Goal: Information Seeking & Learning: Learn about a topic

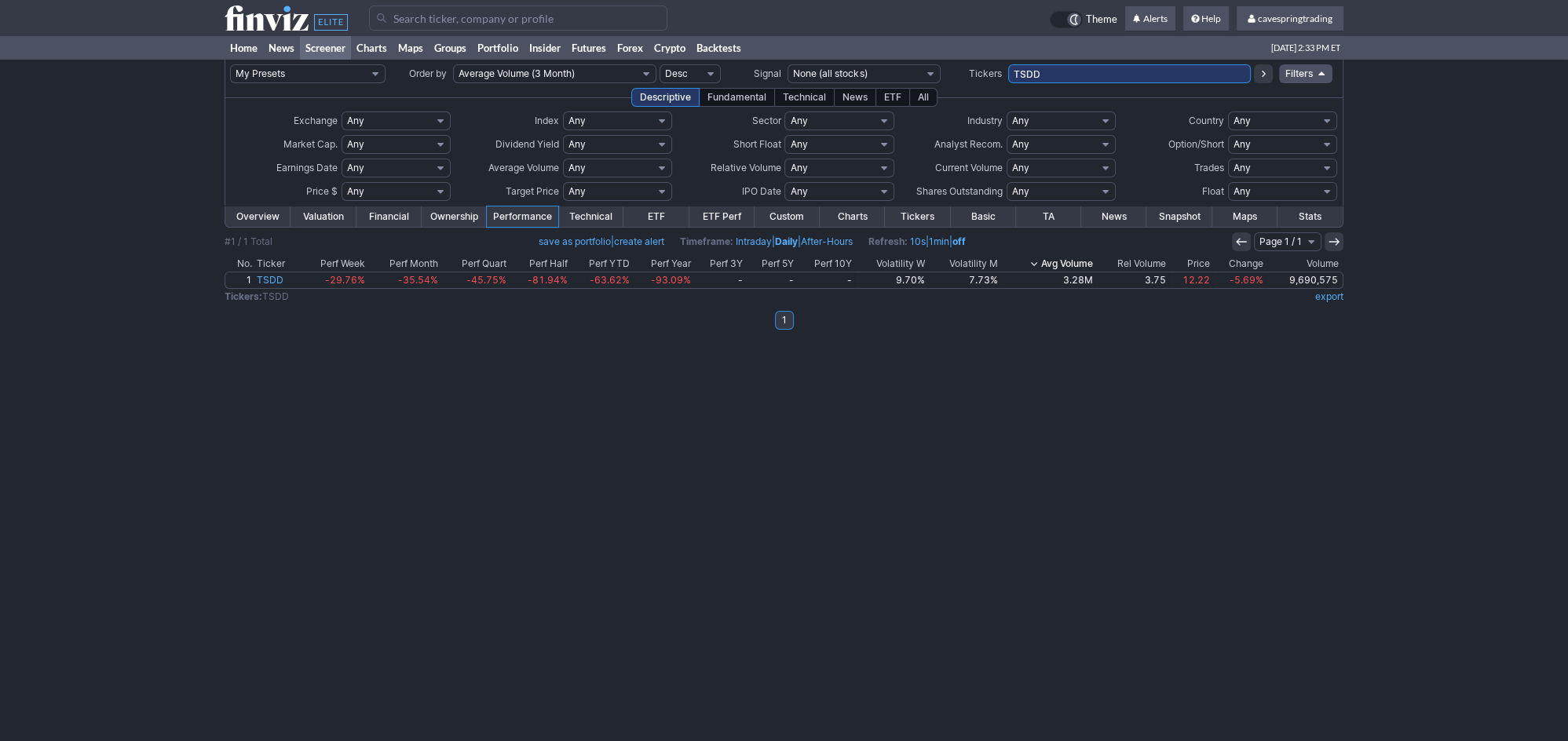
click at [1065, 78] on input "TSDD" at bounding box center [1129, 73] width 242 height 19
click at [1221, 66] on td "bito,gdxd,labd,mstz,nvd,psq,qid,rwm,sds,sh,soxs,spxu,sqqq,srty," at bounding box center [1129, 73] width 242 height 28
click at [1221, 74] on input "bito,gdxd,labd,mstz,nvd,psq,qid,rwm,sds,sh,soxs,spxu,sqqq,srty," at bounding box center [1129, 73] width 242 height 19
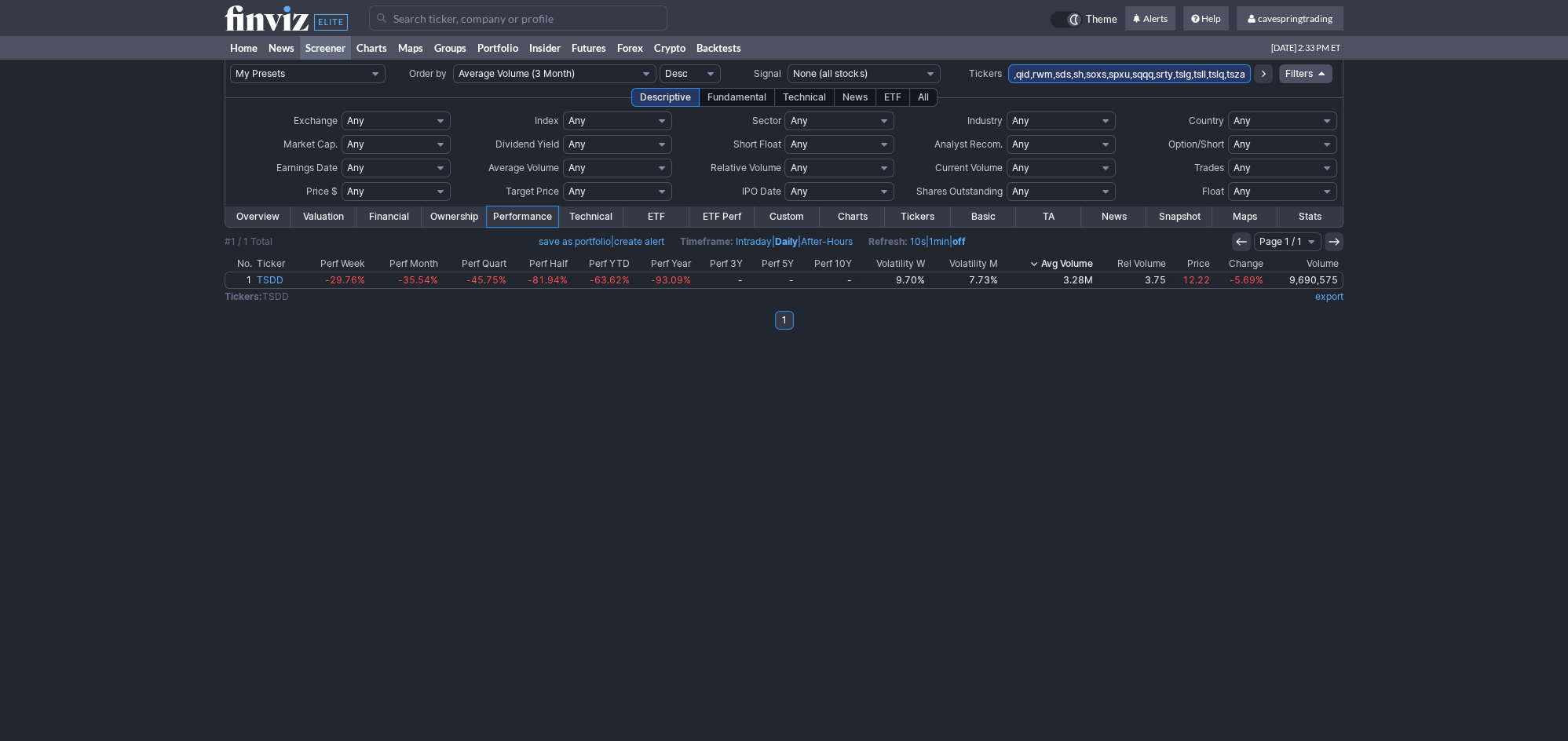
type input "bito,gdxd,labd,mstz,nvd,psq,qid,rwm,sds,sh,soxs,spxu,sqqq,srty,tslg,tsll,tslq,t…"
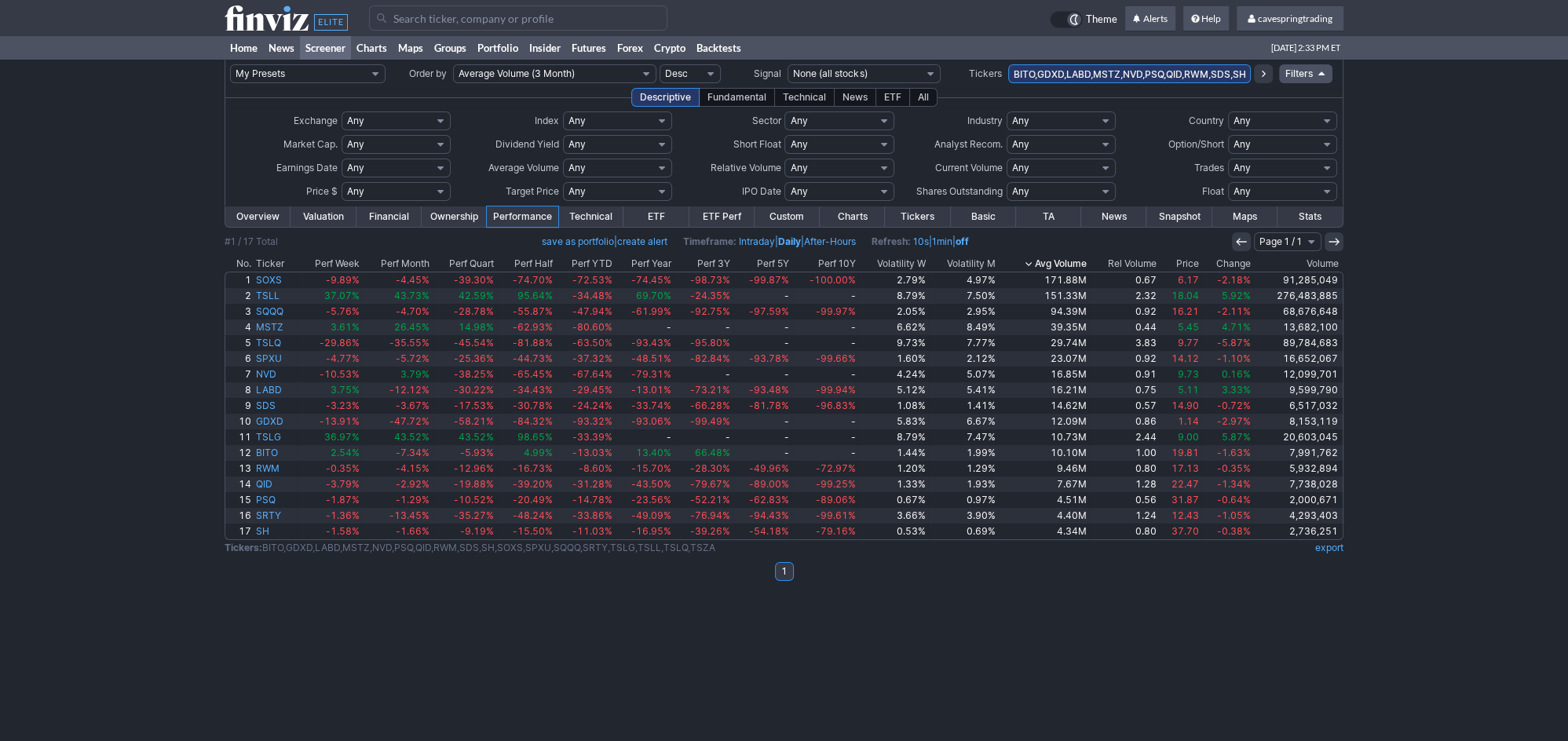
click at [1203, 77] on input "BITO,GDXD,LABD,MSTZ,NVD,PSQ,QID,RWM,SDS,SH,SOXS,SPXU,SQQQ,SRTY,TSLG,TSLL,TSLQ,T…" at bounding box center [1129, 73] width 242 height 19
type input "BITO,GDXD,LABD,MSTZ,NVD,PSQ,QID,RWM,SDS,SH,SOXS,SPXU,SQQQ,SRTY,TSLG,TSLL,TSLQ,T…"
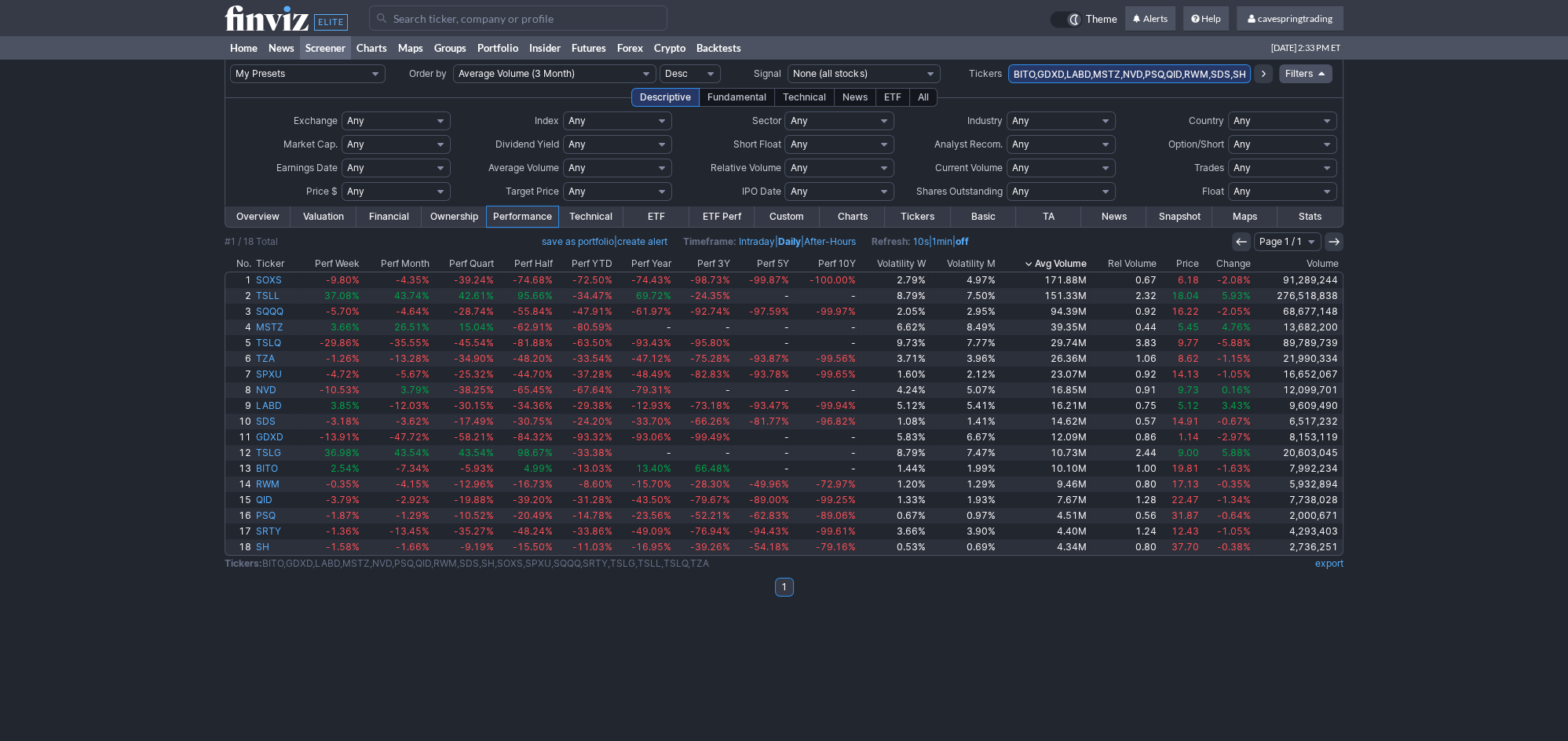
click at [277, 259] on th "Ticker" at bounding box center [275, 263] width 43 height 15
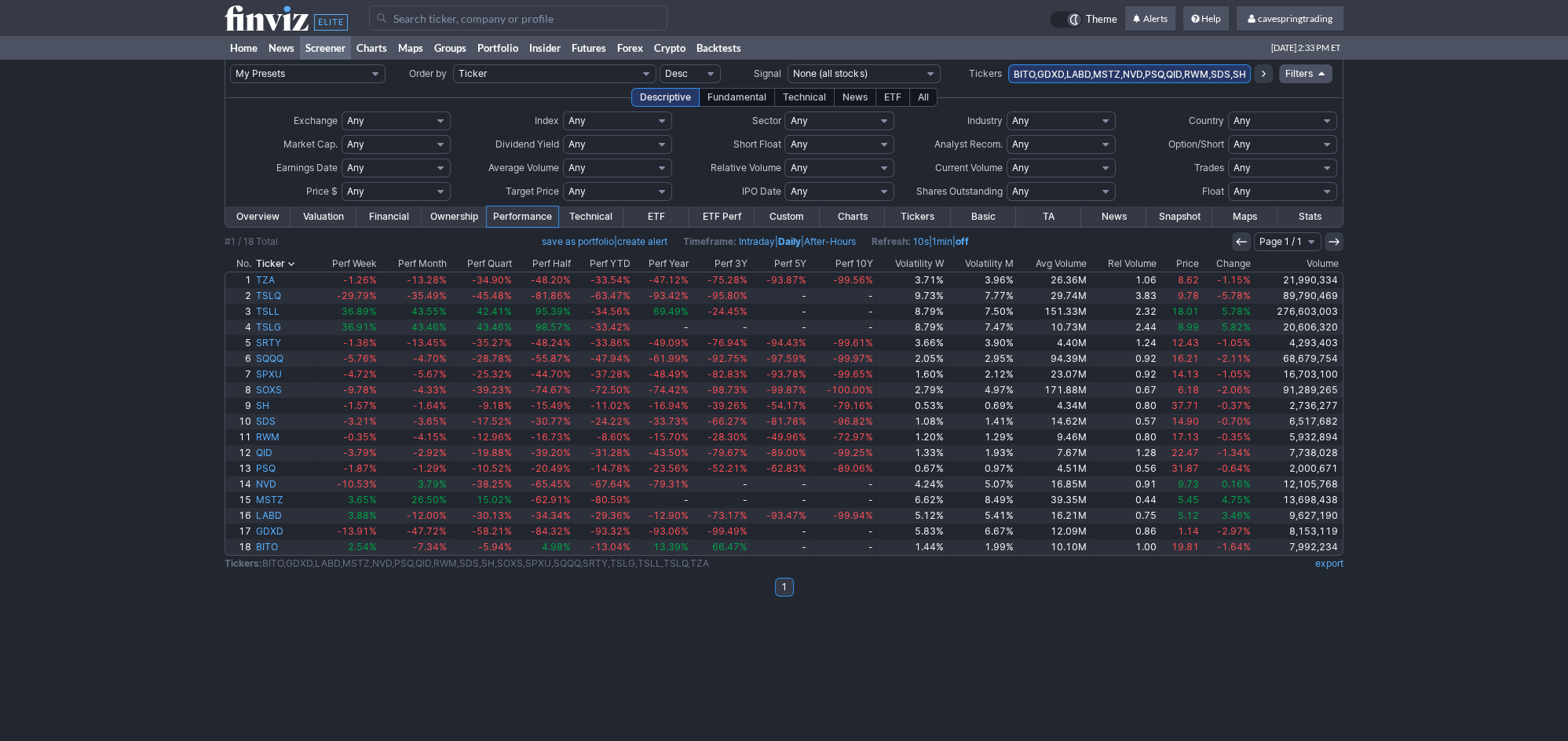
click at [284, 259] on th "Ticker" at bounding box center [283, 263] width 61 height 15
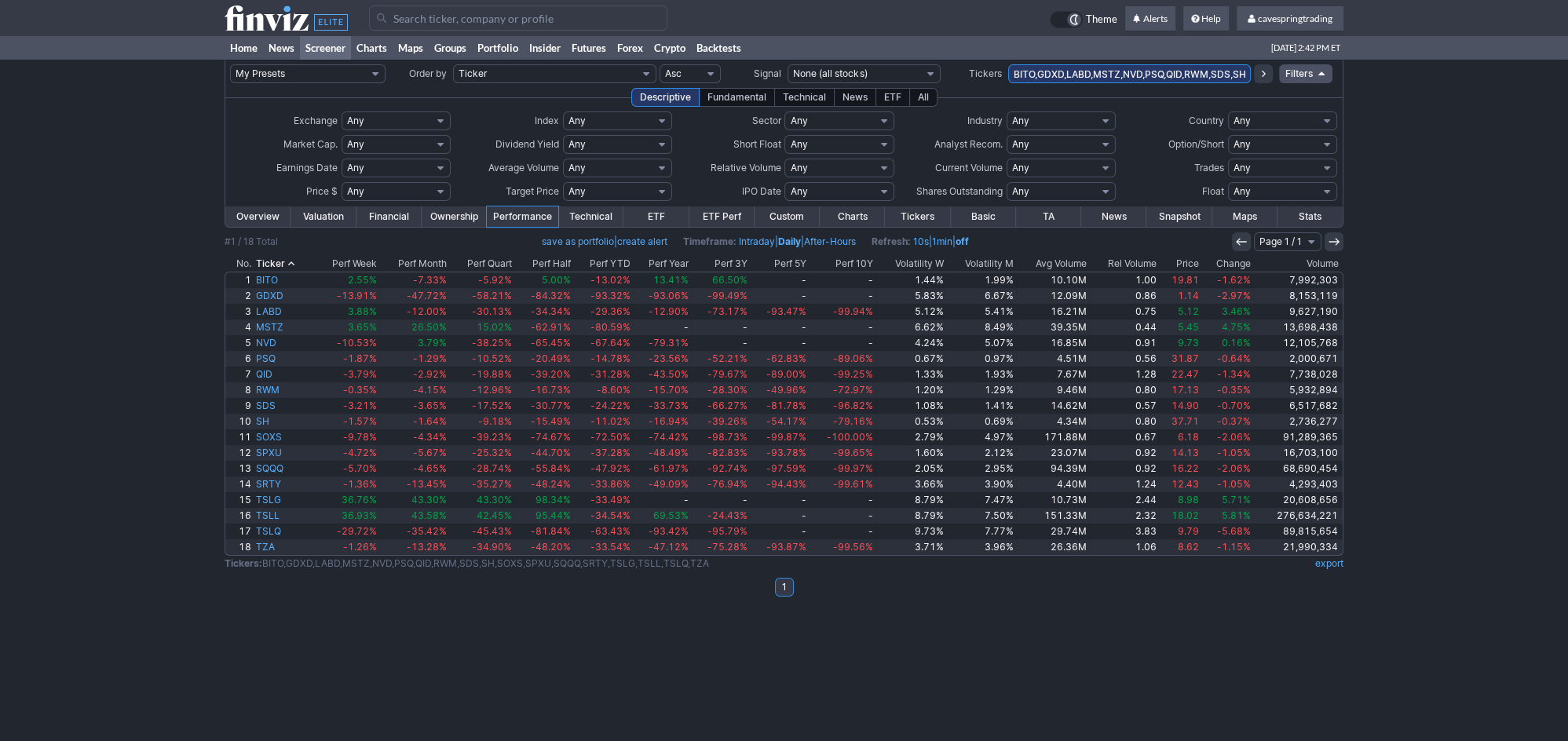
click at [1127, 81] on input "BITO,GDXD,LABD,MSTZ,NVD,PSQ,QID,RWM,SDS,SH,SOXS,SPXU,SQQQ,SRTY,TSLG,TSLL,TSLQ,T…" at bounding box center [1129, 73] width 242 height 19
type input "tslg,tsll,tslq,tza"
